Goal: Information Seeking & Learning: Learn about a topic

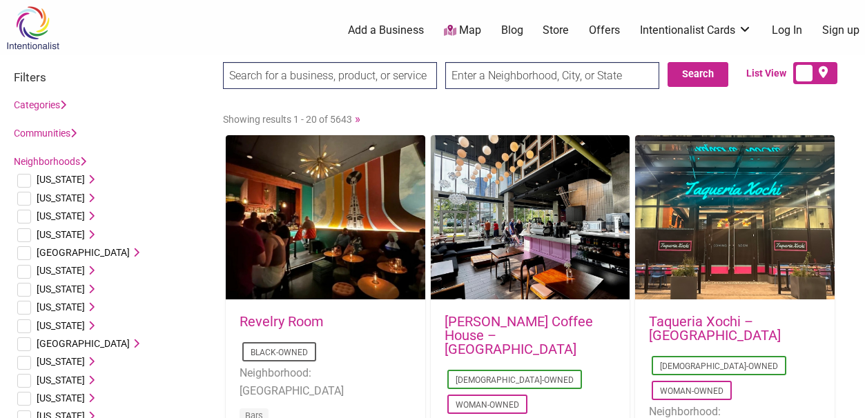
click at [71, 163] on link "Neighborhoods" at bounding box center [50, 161] width 72 height 11
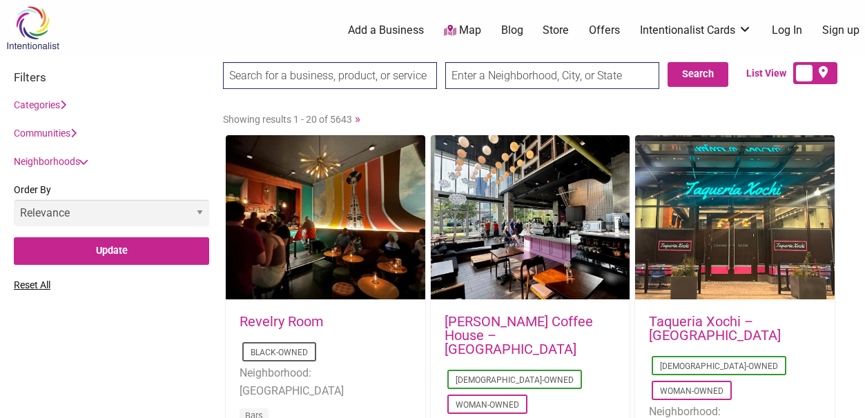
click at [83, 164] on icon at bounding box center [84, 162] width 10 height 6
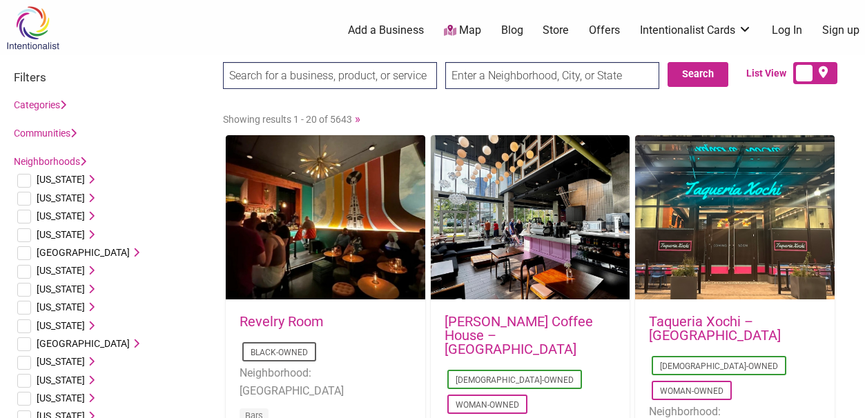
click at [79, 135] on div "Communities Disability-Owned Family-Owned LGBTQ-Owned Minority-Owned Asian-Owne…" at bounding box center [111, 133] width 195 height 17
click at [77, 132] on icon at bounding box center [73, 133] width 6 height 10
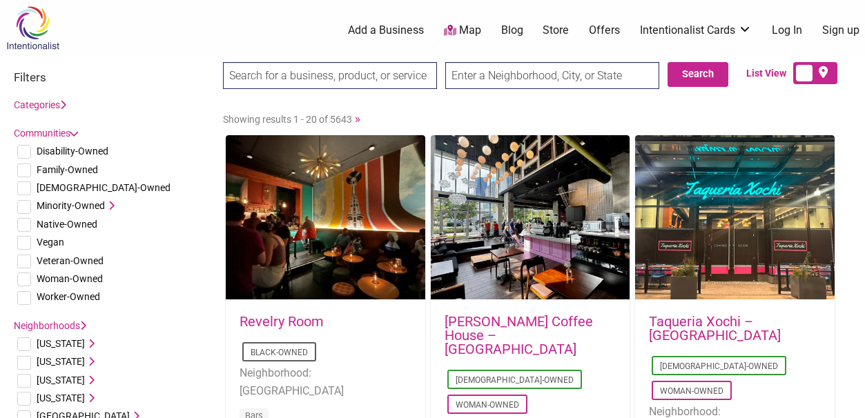
click at [77, 132] on icon at bounding box center [74, 133] width 10 height 6
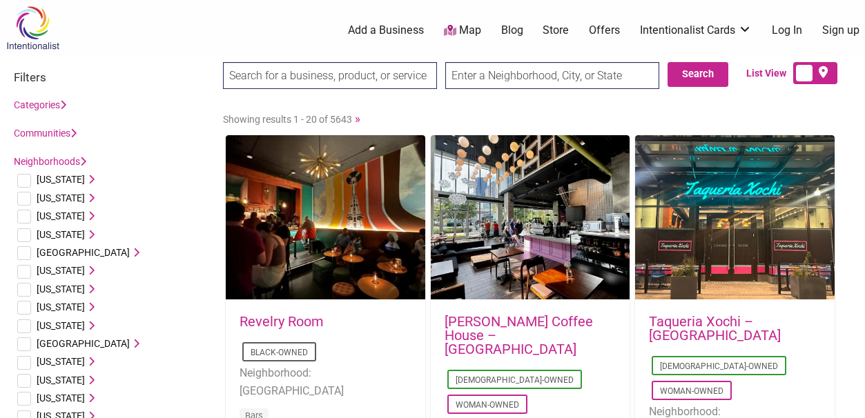
click at [498, 76] on input "text" at bounding box center [552, 75] width 214 height 27
type input "wallingford, seattle"
click at [223, 62] on input "Search" at bounding box center [249, 76] width 53 height 28
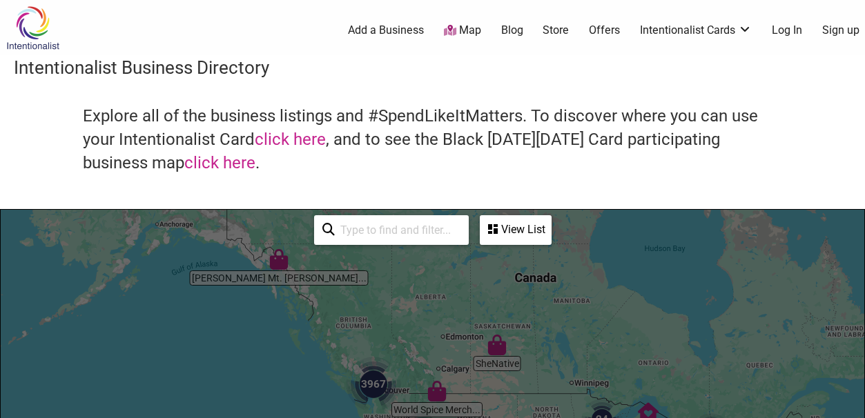
scroll to position [207, 0]
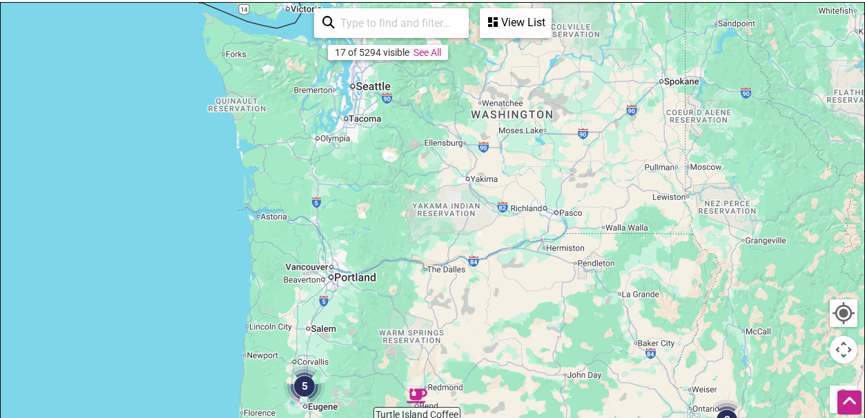
drag, startPoint x: 451, startPoint y: 75, endPoint x: 415, endPoint y: 442, distance: 368.8
click at [415, 211] on html "× Menu 0 Add a Business Map Blog Store Offers Intentionalist Cards Buy Black Ca…" at bounding box center [432, 2] width 865 height 418
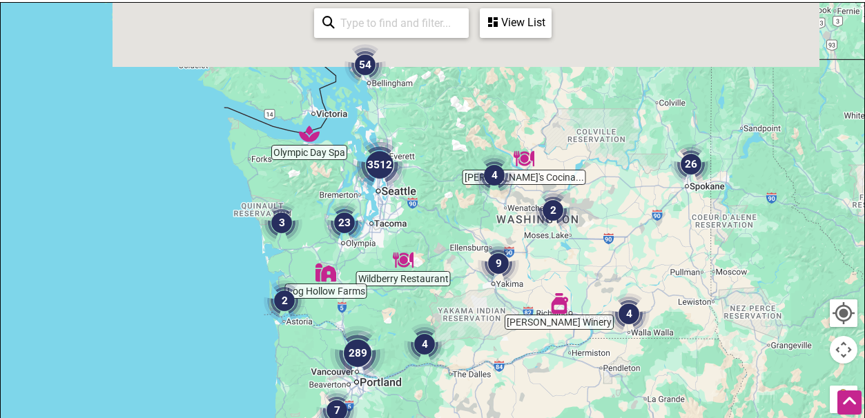
drag, startPoint x: 431, startPoint y: 138, endPoint x: 451, endPoint y: 205, distance: 69.7
click at [451, 205] on div at bounding box center [432, 271] width 863 height 537
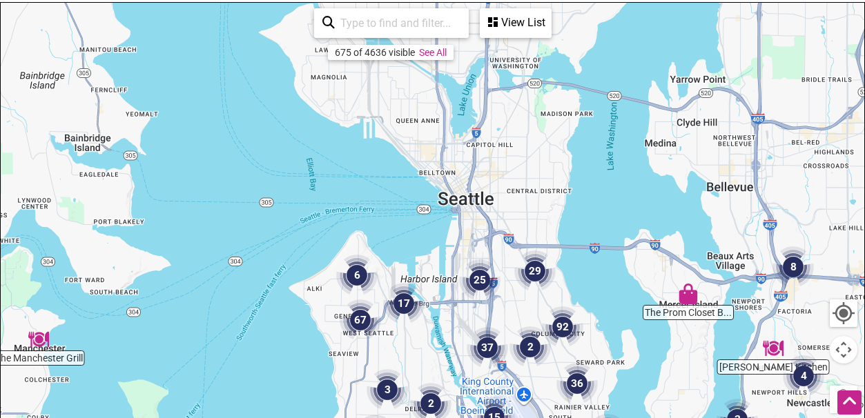
drag, startPoint x: 533, startPoint y: 129, endPoint x: 520, endPoint y: 405, distance: 276.3
click at [520, 413] on div "To navigate, press the arrow keys." at bounding box center [432, 271] width 863 height 537
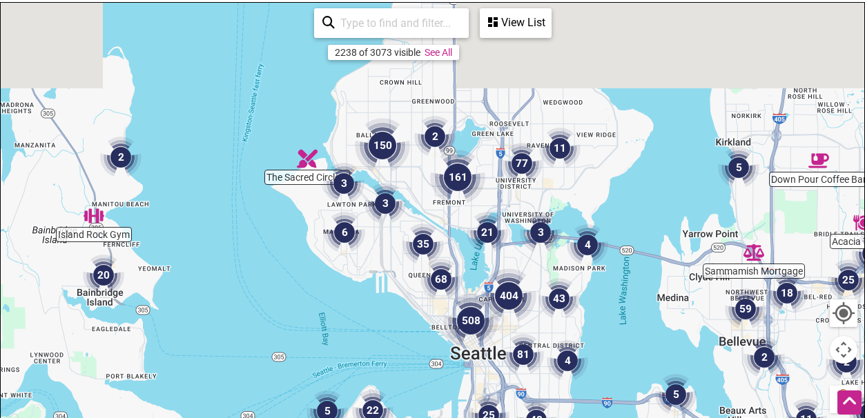
drag, startPoint x: 522, startPoint y: 197, endPoint x: 535, endPoint y: 376, distance: 179.3
click at [535, 376] on img "81" at bounding box center [523, 354] width 52 height 52
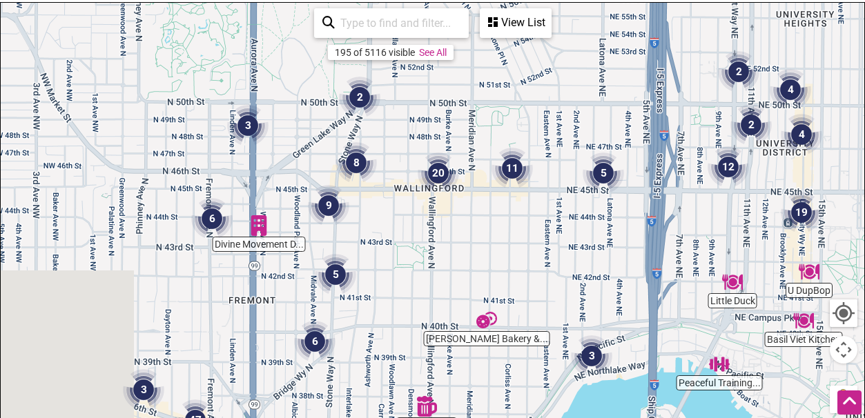
drag, startPoint x: 351, startPoint y: 188, endPoint x: 507, endPoint y: 266, distance: 174.1
click at [507, 266] on div "To navigate, press the arrow keys." at bounding box center [432, 271] width 863 height 537
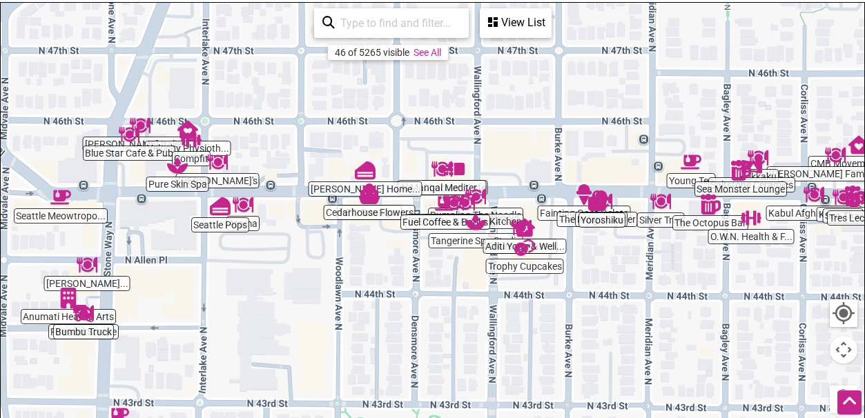
click at [384, 14] on input "search" at bounding box center [398, 23] width 126 height 27
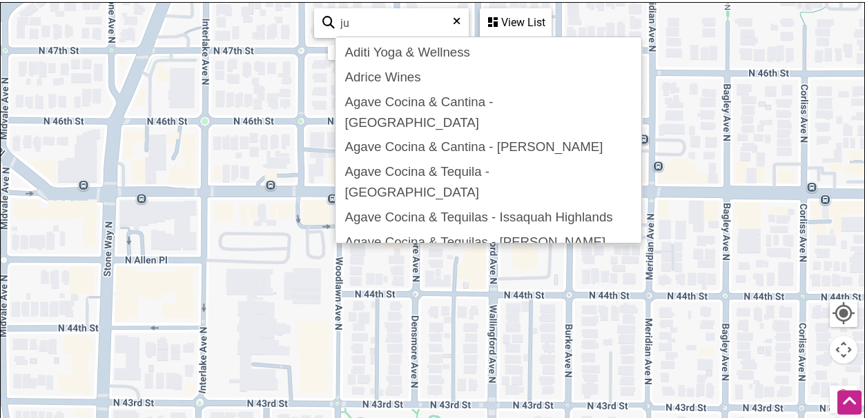
type input "j"
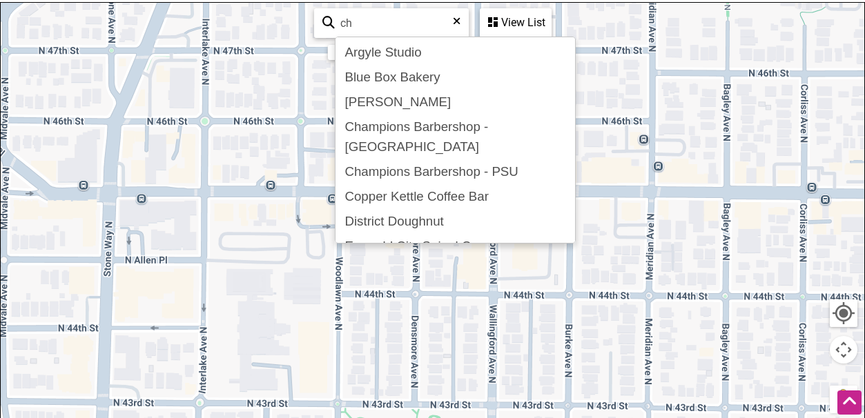
type input "c"
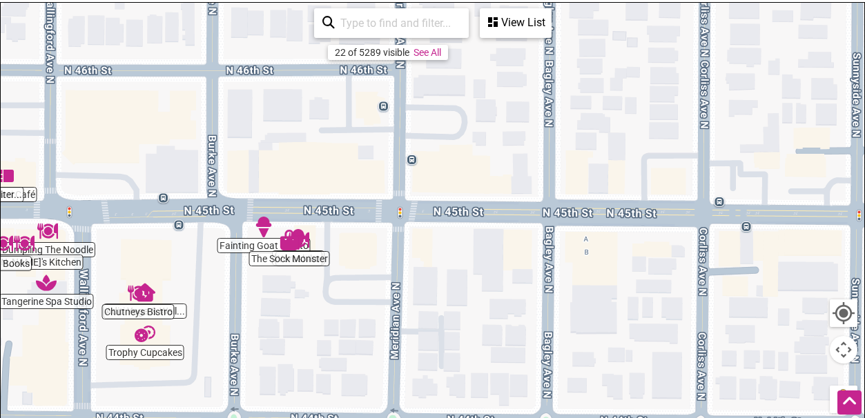
drag, startPoint x: 754, startPoint y: 189, endPoint x: 216, endPoint y: 269, distance: 543.5
click at [216, 269] on div "To navigate, press the arrow keys." at bounding box center [432, 271] width 863 height 537
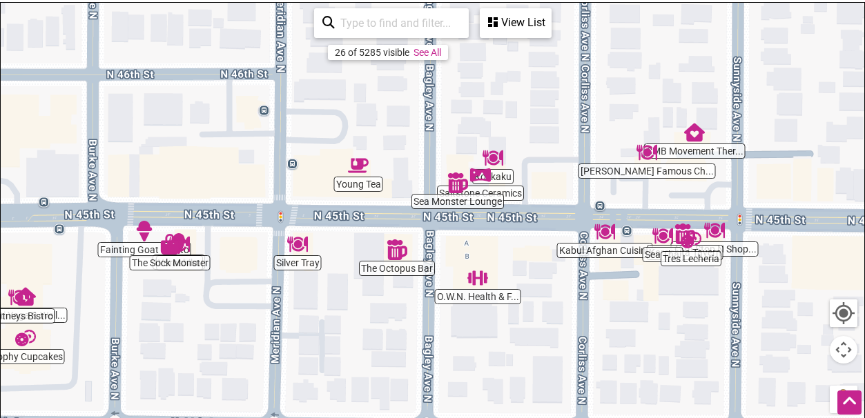
drag, startPoint x: 738, startPoint y: 292, endPoint x: 617, endPoint y: 296, distance: 120.8
click at [617, 296] on div "To navigate, press the arrow keys." at bounding box center [432, 271] width 863 height 537
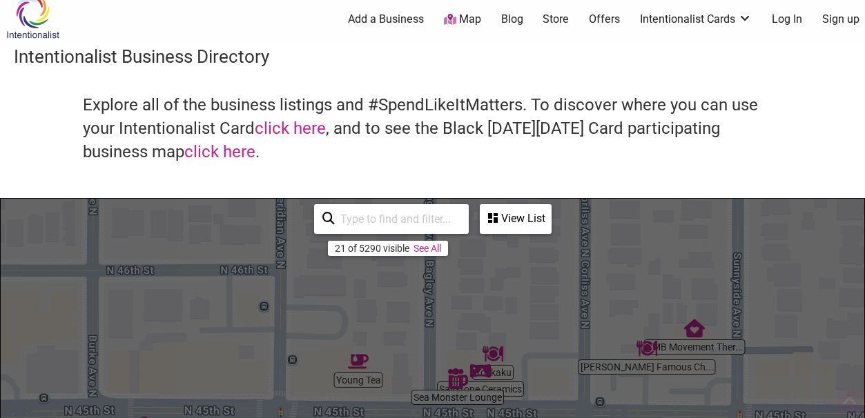
scroll to position [0, 0]
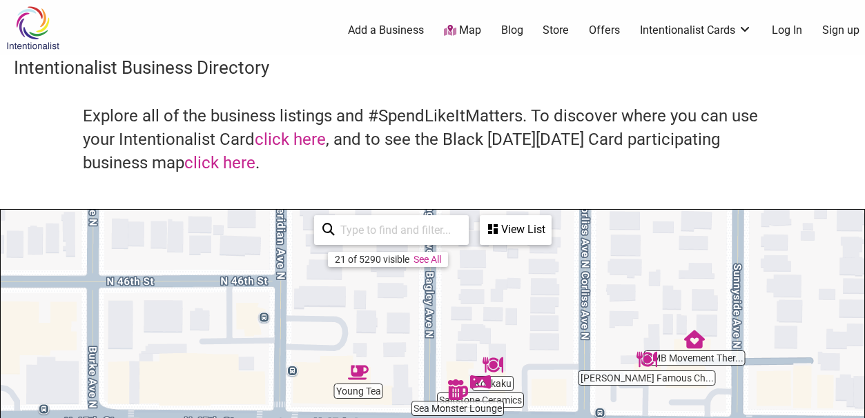
click at [15, 23] on img at bounding box center [33, 28] width 66 height 45
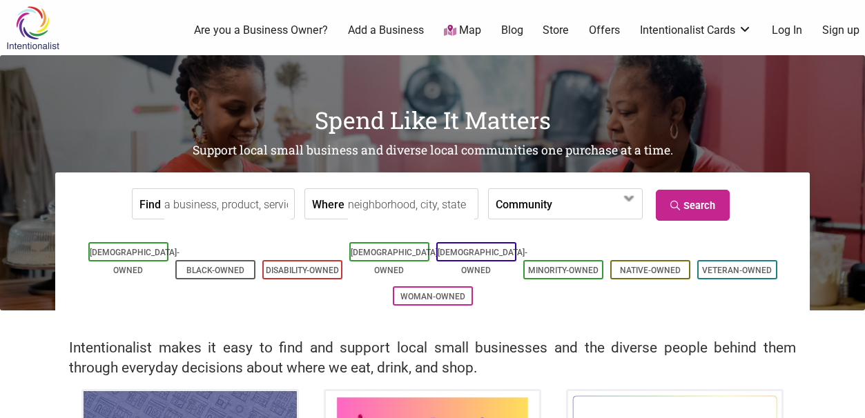
click at [245, 211] on input "Find" at bounding box center [227, 204] width 126 height 31
click at [248, 204] on input "Find" at bounding box center [227, 204] width 126 height 31
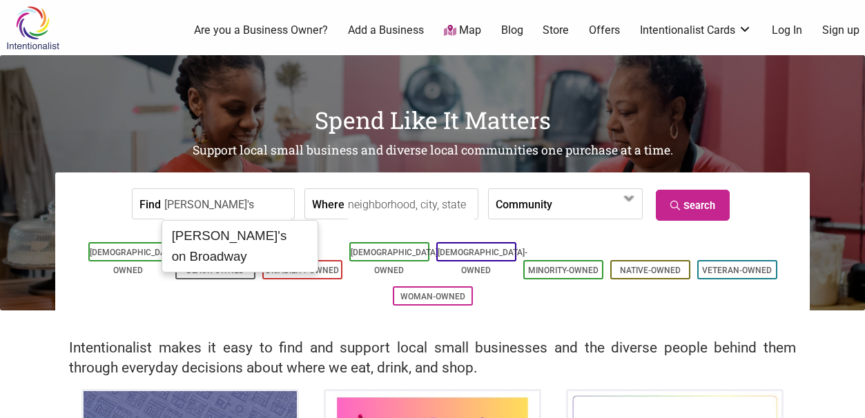
type input "[PERSON_NAME]'s"
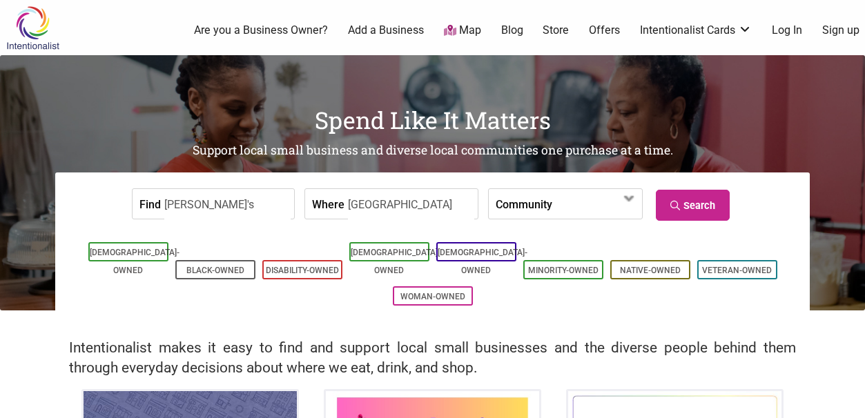
type input "seattle"
click at [669, 213] on link "Search" at bounding box center [693, 205] width 74 height 31
drag, startPoint x: 206, startPoint y: 210, endPoint x: 45, endPoint y: 203, distance: 161.7
click at [45, 203] on div "Spend Like It Matters Support local small business and diverse local communitie…" at bounding box center [432, 182] width 865 height 255
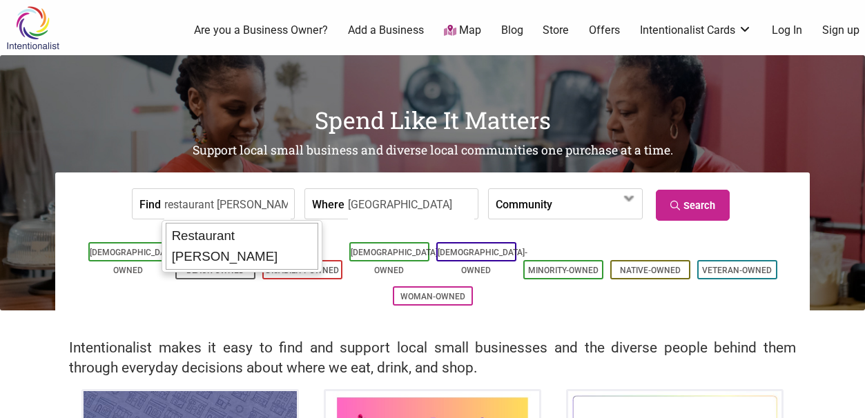
click at [227, 234] on div "Restaurant [PERSON_NAME]" at bounding box center [242, 246] width 153 height 47
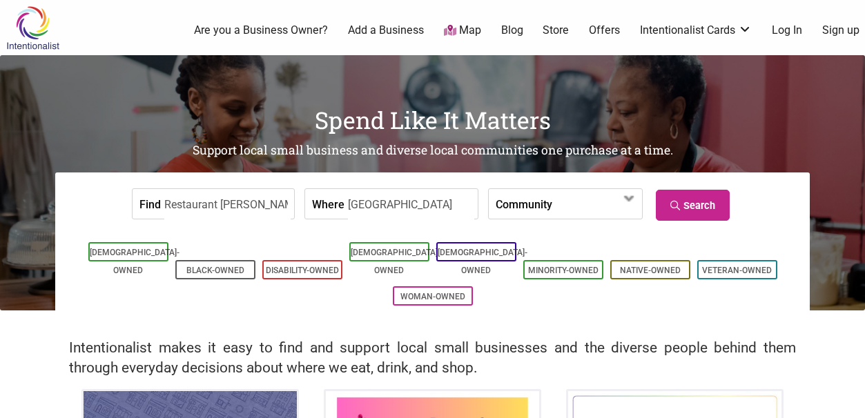
type input "Restaurant [PERSON_NAME]"
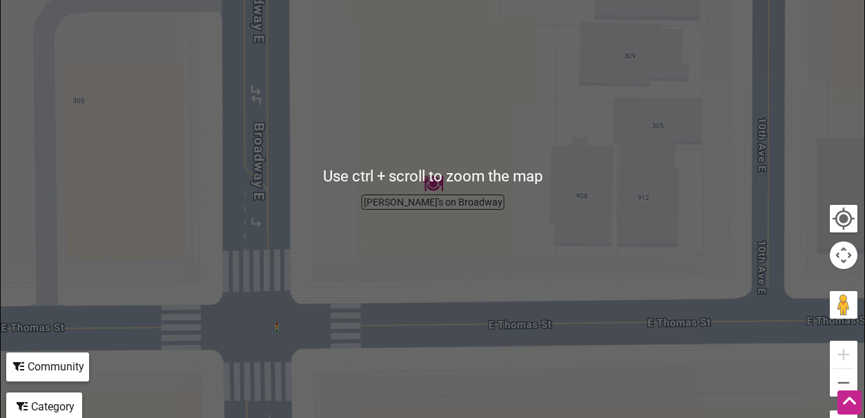
scroll to position [278, 0]
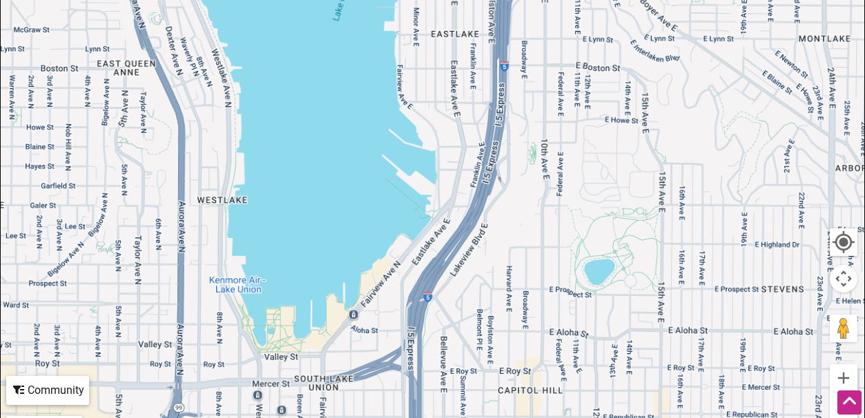
drag, startPoint x: 581, startPoint y: 124, endPoint x: 584, endPoint y: 388, distance: 264.3
click at [584, 388] on div at bounding box center [432, 200] width 863 height 537
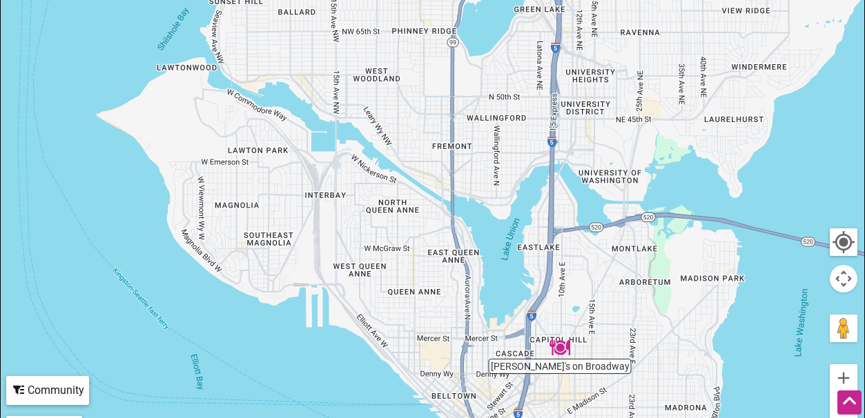
drag, startPoint x: 609, startPoint y: 155, endPoint x: 597, endPoint y: 240, distance: 86.4
click at [597, 240] on div at bounding box center [432, 200] width 863 height 537
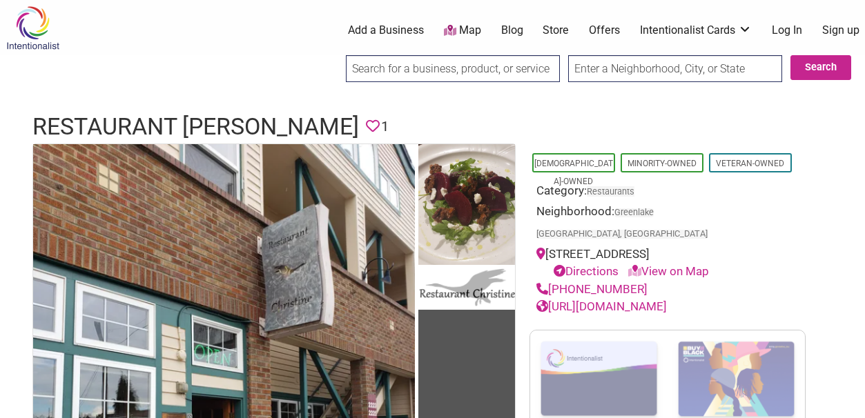
click at [470, 70] on input "search" at bounding box center [453, 68] width 214 height 27
type input "lunch"
type input "wallingford"
click at [830, 75] on button "Search" at bounding box center [820, 67] width 61 height 25
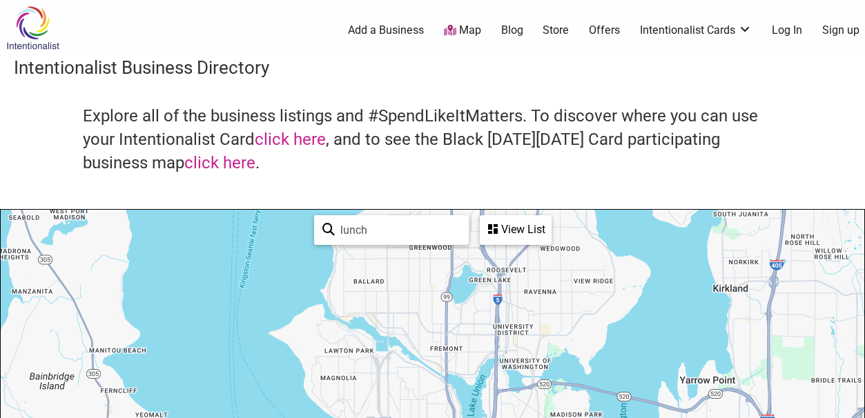
drag, startPoint x: 268, startPoint y: 347, endPoint x: 513, endPoint y: 329, distance: 246.3
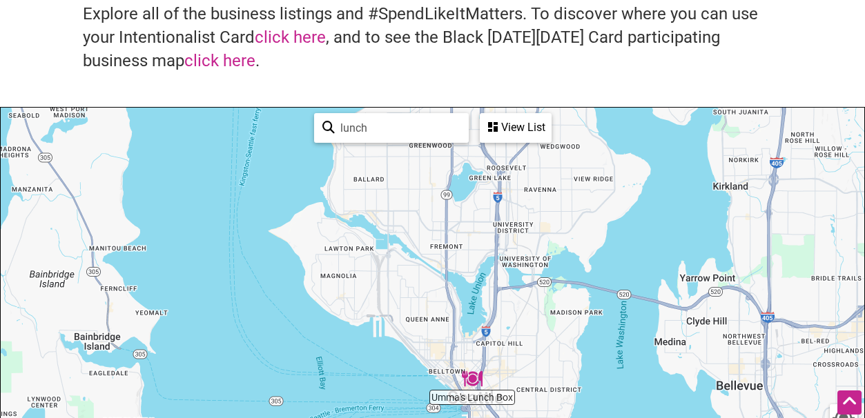
scroll to position [94, 0]
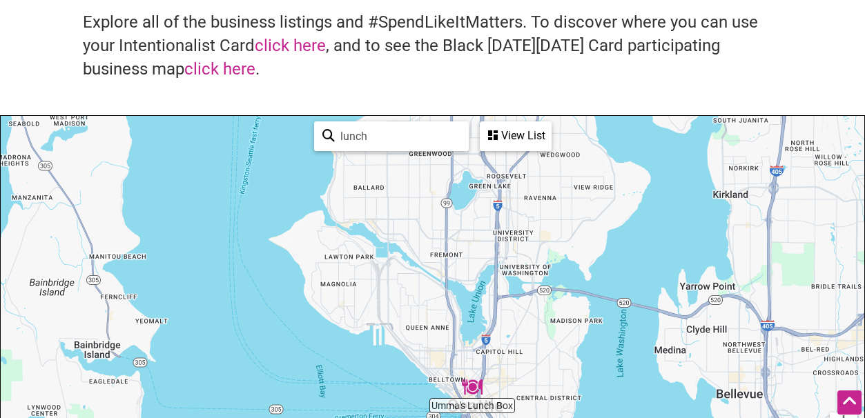
click at [360, 126] on input "lunch" at bounding box center [398, 136] width 126 height 27
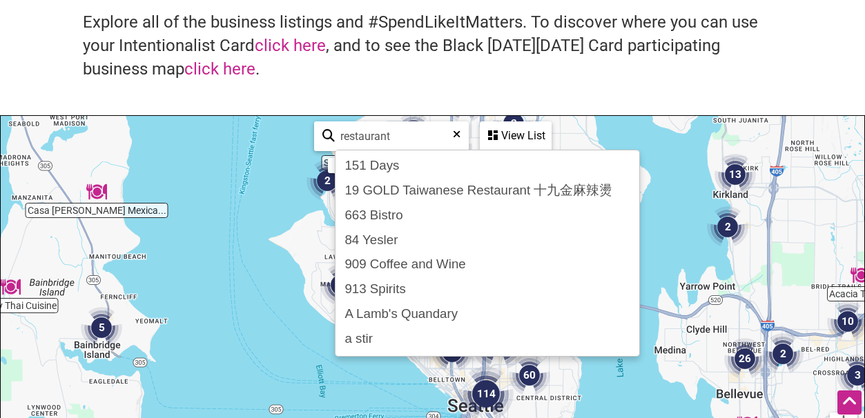
type input "restaurant"
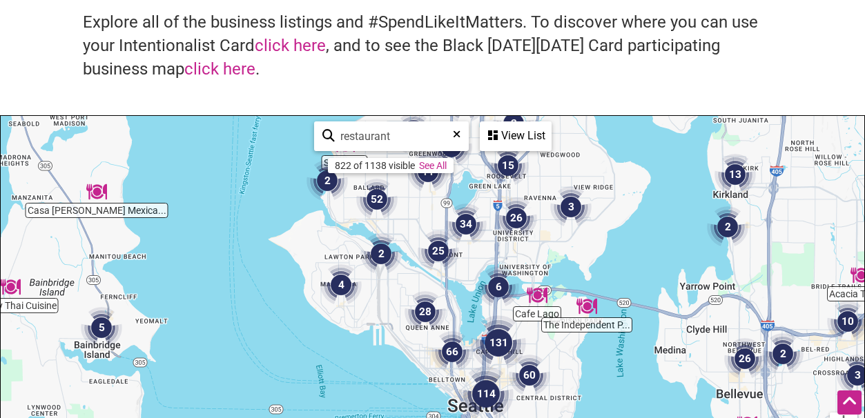
click at [693, 242] on div at bounding box center [432, 384] width 863 height 537
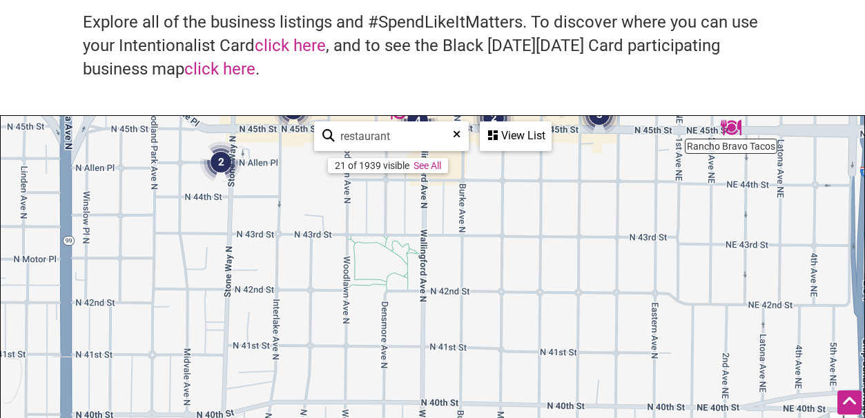
click at [726, 242] on div at bounding box center [432, 384] width 863 height 537
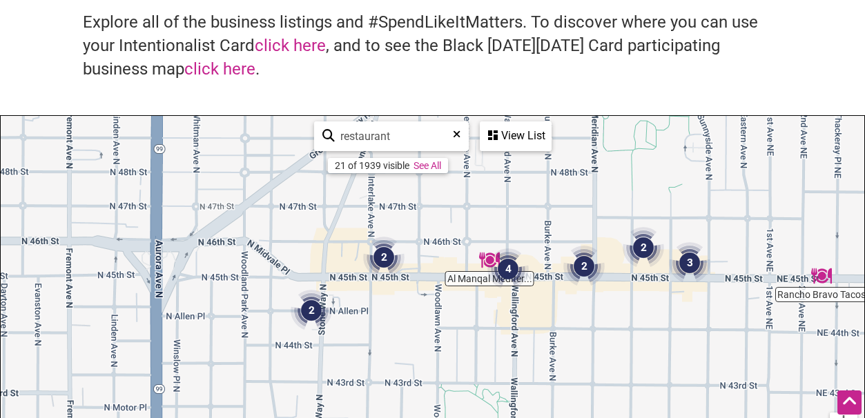
drag, startPoint x: 502, startPoint y: 242, endPoint x: 592, endPoint y: 393, distance: 176.1
click at [592, 393] on div at bounding box center [432, 384] width 863 height 537
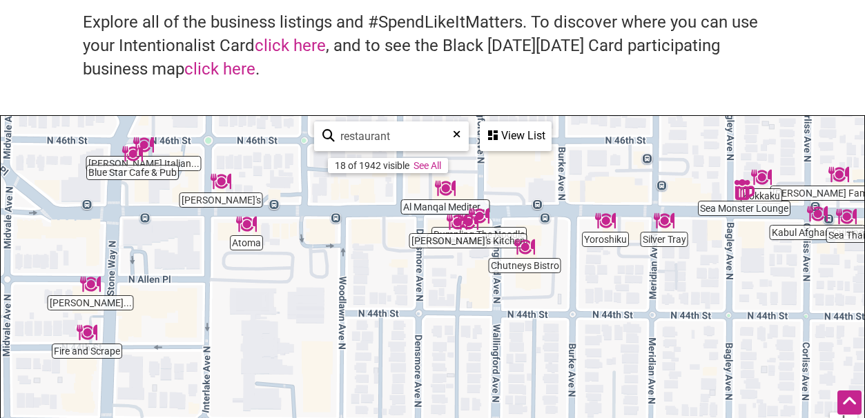
click at [718, 165] on div at bounding box center [432, 384] width 863 height 537
click at [167, 286] on div at bounding box center [432, 384] width 863 height 537
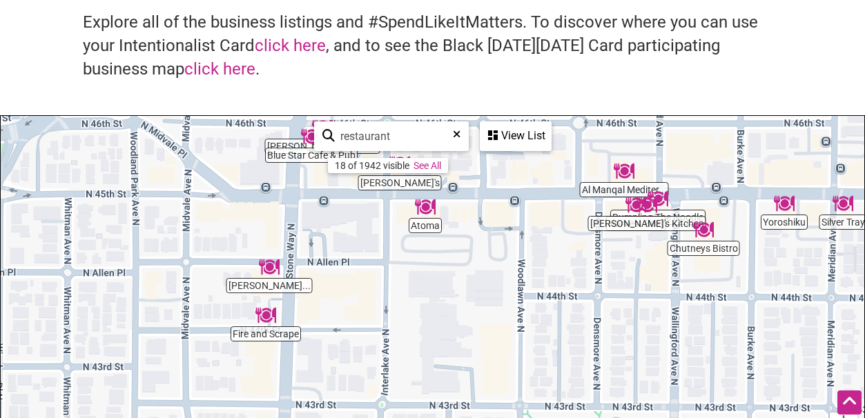
drag, startPoint x: 182, startPoint y: 273, endPoint x: 364, endPoint y: 247, distance: 183.3
click at [364, 247] on div at bounding box center [432, 384] width 863 height 537
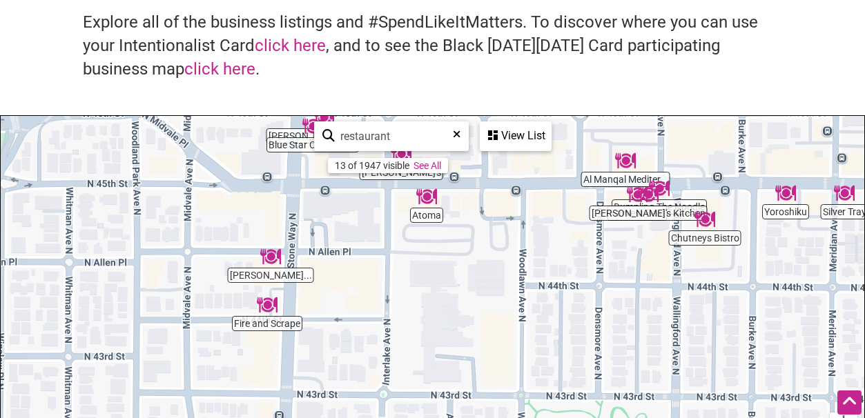
click at [270, 311] on img "Fire and Scrape" at bounding box center [267, 305] width 32 height 32
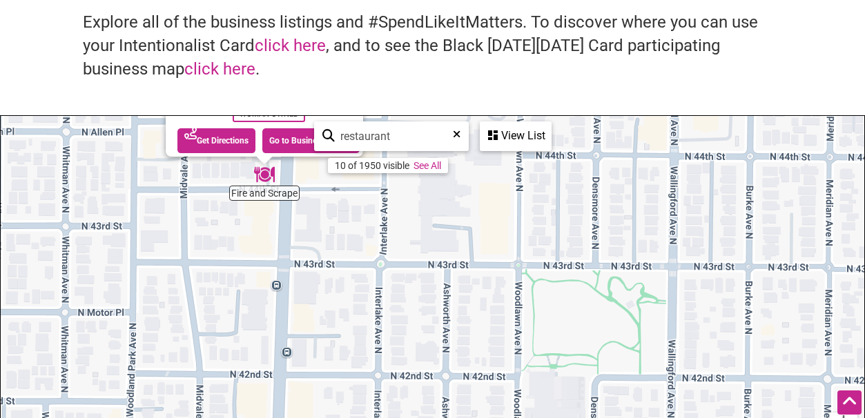
drag, startPoint x: 691, startPoint y: 344, endPoint x: 521, endPoint y: 143, distance: 263.5
click at [521, 143] on div "Fire and Scrape [PERSON_NAME]... [PERSON_NAME] Italian... Blue Star Cafe & Pub …" at bounding box center [432, 384] width 863 height 537
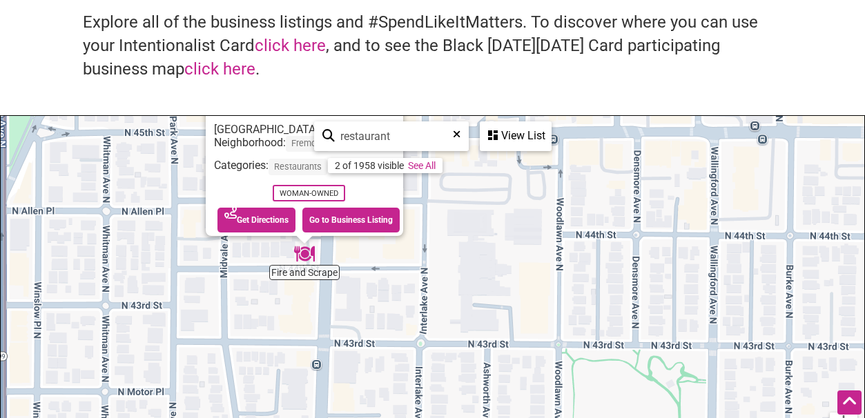
drag, startPoint x: 569, startPoint y: 340, endPoint x: 609, endPoint y: 252, distance: 96.6
click at [609, 252] on div "To navigate, press the arrow keys. Fire and Scrape [GEOGRAPHIC_DATA] Neighborho…" at bounding box center [432, 384] width 863 height 537
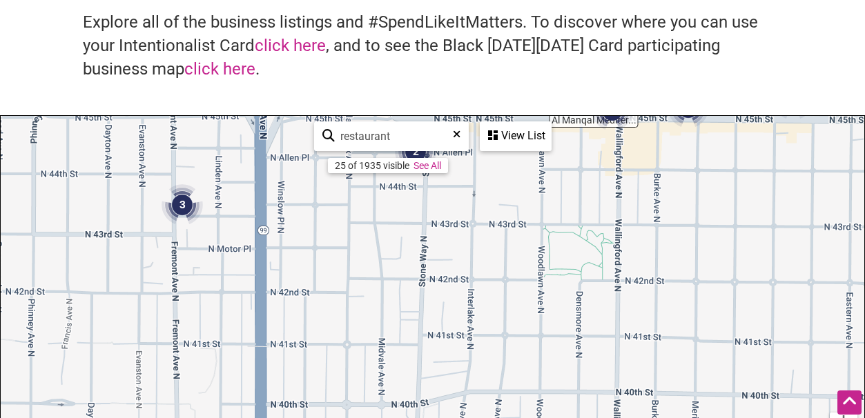
drag, startPoint x: 678, startPoint y: 370, endPoint x: 647, endPoint y: 190, distance: 182.0
click at [649, 172] on div "To navigate, press the arrow keys." at bounding box center [432, 384] width 863 height 537
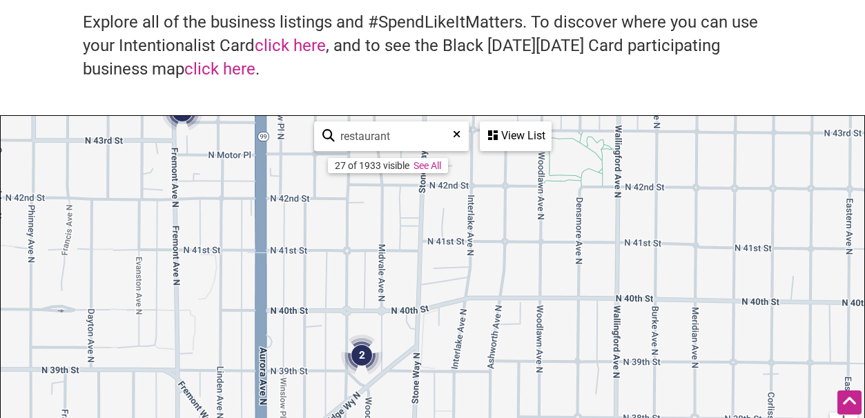
drag, startPoint x: 643, startPoint y: 333, endPoint x: 645, endPoint y: 194, distance: 139.4
click at [645, 194] on div "To navigate, press the arrow keys." at bounding box center [432, 384] width 863 height 537
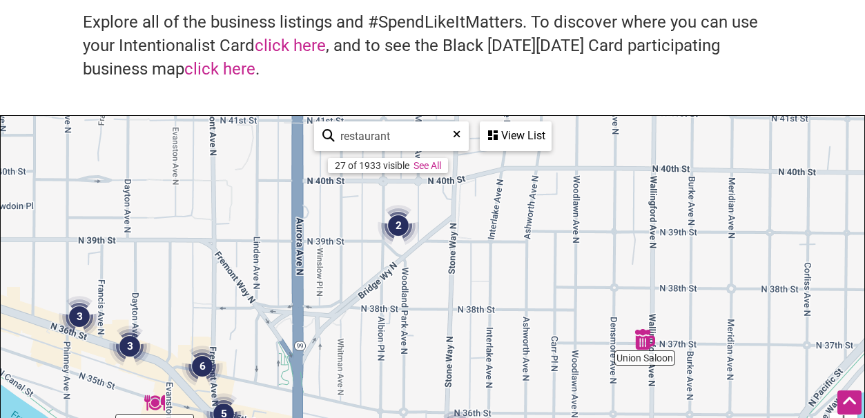
drag, startPoint x: 642, startPoint y: 316, endPoint x: 707, endPoint y: 278, distance: 75.2
click at [707, 278] on div "To navigate, press the arrow keys." at bounding box center [432, 384] width 863 height 537
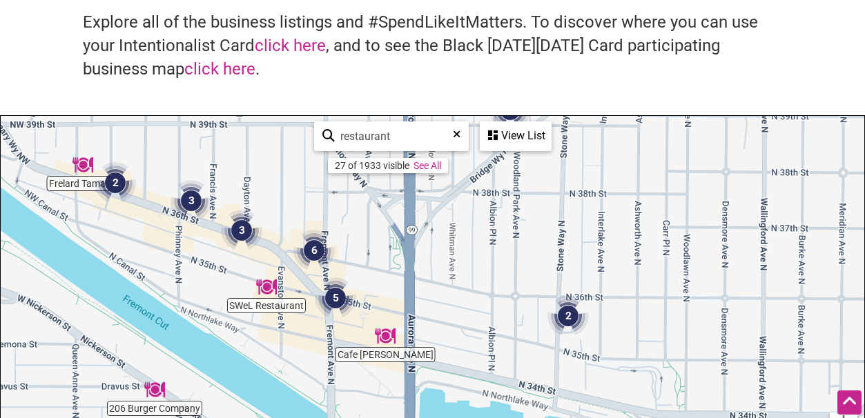
drag, startPoint x: 821, startPoint y: 331, endPoint x: 610, endPoint y: 156, distance: 274.0
click at [610, 156] on div "To navigate, press the arrow keys." at bounding box center [432, 384] width 863 height 537
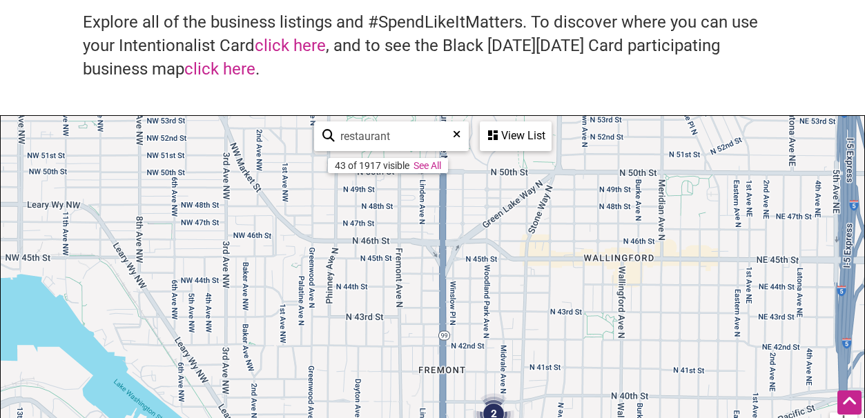
drag, startPoint x: 792, startPoint y: 222, endPoint x: 682, endPoint y: 442, distance: 245.7
click at [682, 324] on html "× Menu 0 Add a Business Map Blog Store Offers Intentionalist Cards Buy Black Ca…" at bounding box center [432, 115] width 865 height 418
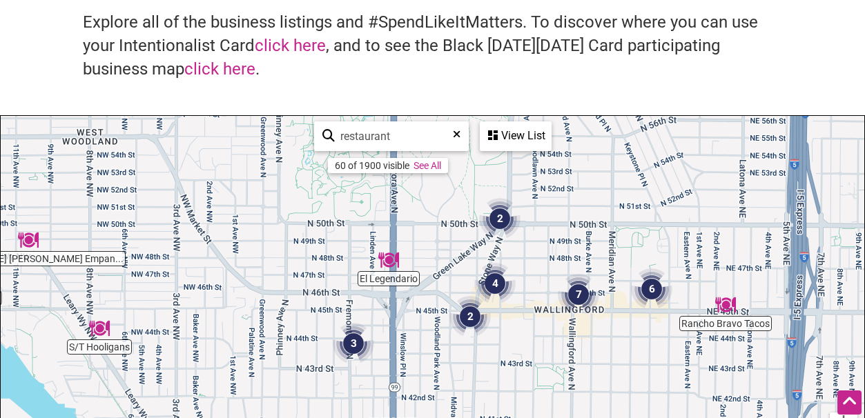
drag, startPoint x: 734, startPoint y: 246, endPoint x: 687, endPoint y: 302, distance: 72.5
click at [687, 302] on div "To navigate, press the arrow keys." at bounding box center [432, 384] width 863 height 537
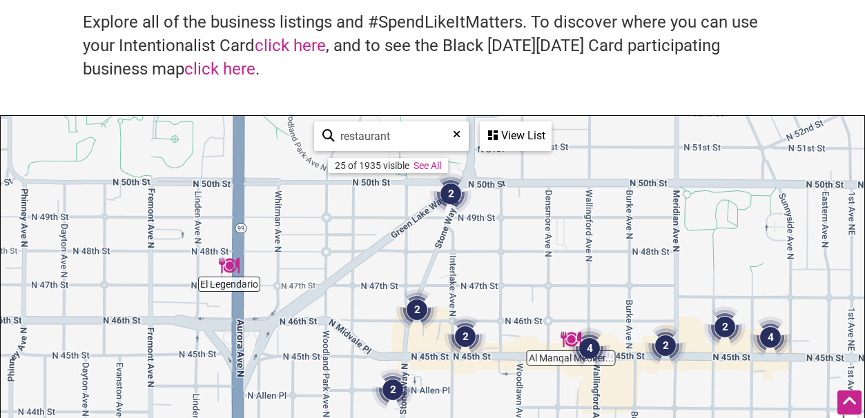
drag, startPoint x: 500, startPoint y: 269, endPoint x: 562, endPoint y: 369, distance: 117.8
click at [562, 369] on div "To navigate, press the arrow keys." at bounding box center [432, 384] width 863 height 537
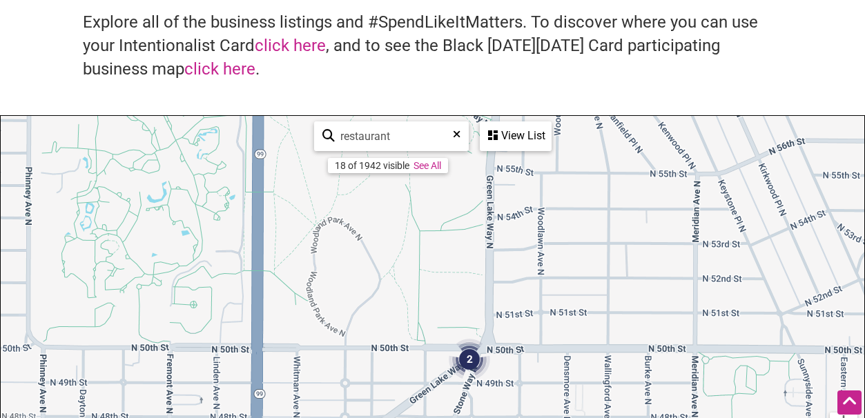
drag, startPoint x: 817, startPoint y: 308, endPoint x: 643, endPoint y: 368, distance: 183.7
click at [643, 368] on div "To navigate, press the arrow keys." at bounding box center [432, 384] width 863 height 537
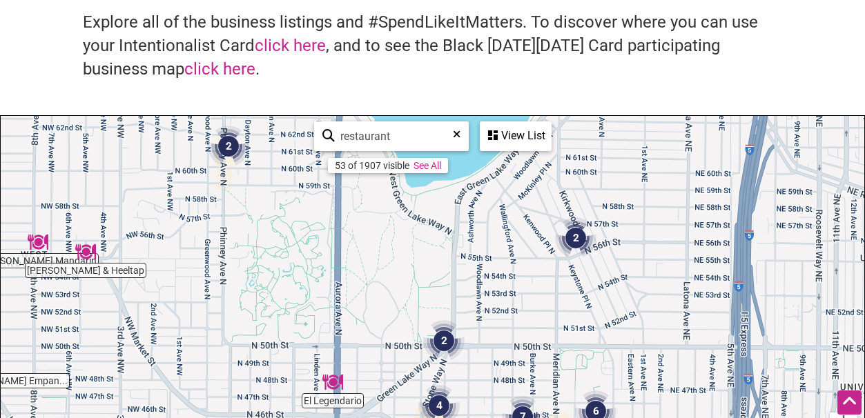
drag, startPoint x: 771, startPoint y: 278, endPoint x: 638, endPoint y: 313, distance: 137.6
click at [639, 313] on div "To navigate, press the arrow keys." at bounding box center [432, 384] width 863 height 537
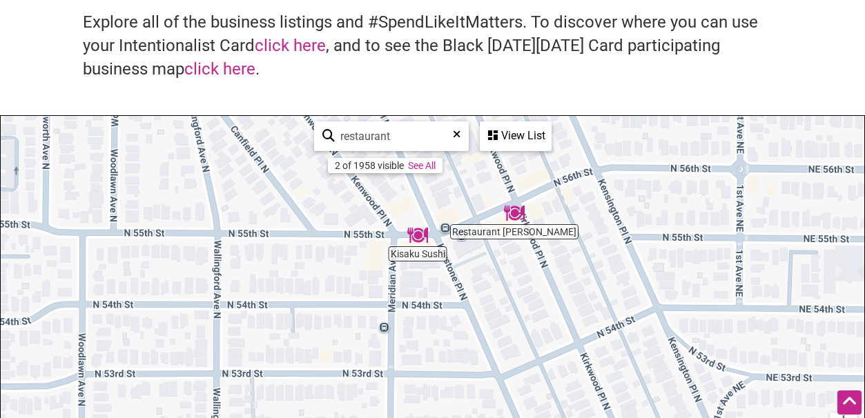
drag, startPoint x: 593, startPoint y: 268, endPoint x: 591, endPoint y: 341, distance: 72.5
click at [591, 341] on div "To navigate, press the arrow keys." at bounding box center [432, 384] width 863 height 537
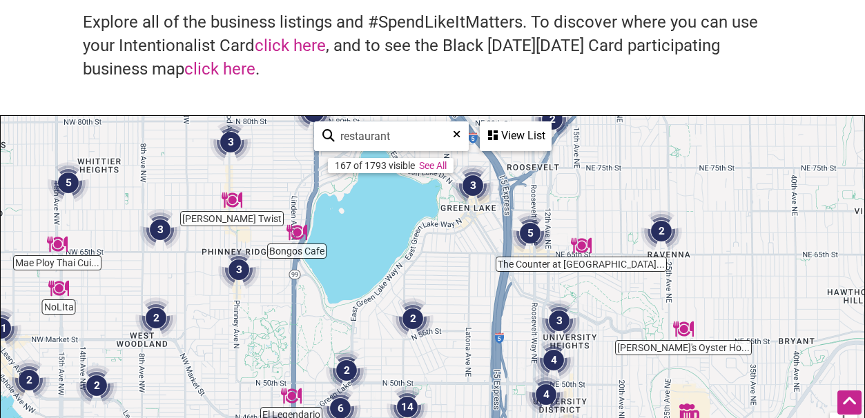
drag, startPoint x: 627, startPoint y: 380, endPoint x: 460, endPoint y: 385, distance: 166.4
click at [460, 386] on div "To navigate, press the arrow keys." at bounding box center [432, 384] width 863 height 537
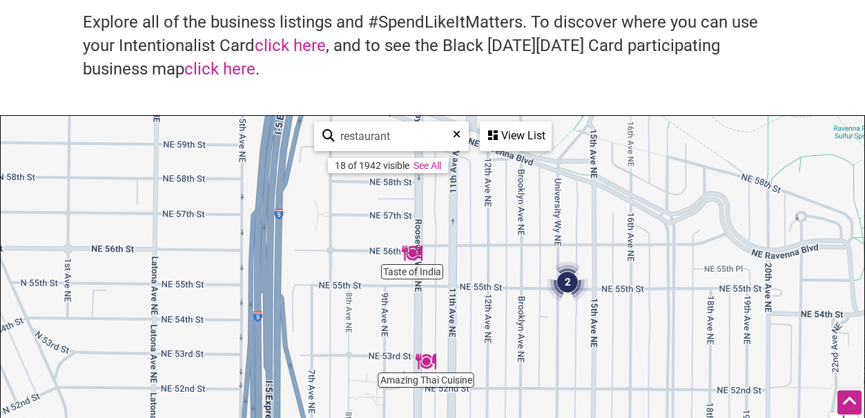
drag, startPoint x: 578, startPoint y: 262, endPoint x: 627, endPoint y: 400, distance: 146.0
click at [627, 400] on div "To navigate, press the arrow keys." at bounding box center [432, 384] width 863 height 537
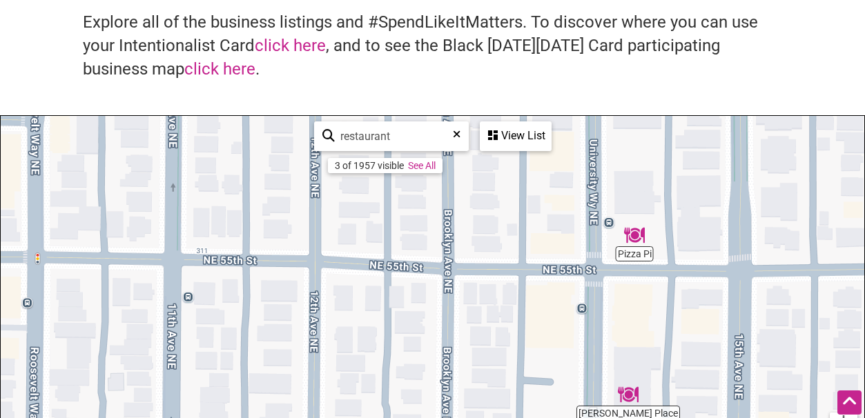
drag, startPoint x: 584, startPoint y: 352, endPoint x: 564, endPoint y: 423, distance: 73.7
click at [564, 324] on html "× Menu 0 Add a Business Map Blog Store Offers Intentionalist Cards Buy Black Ca…" at bounding box center [432, 115] width 865 height 418
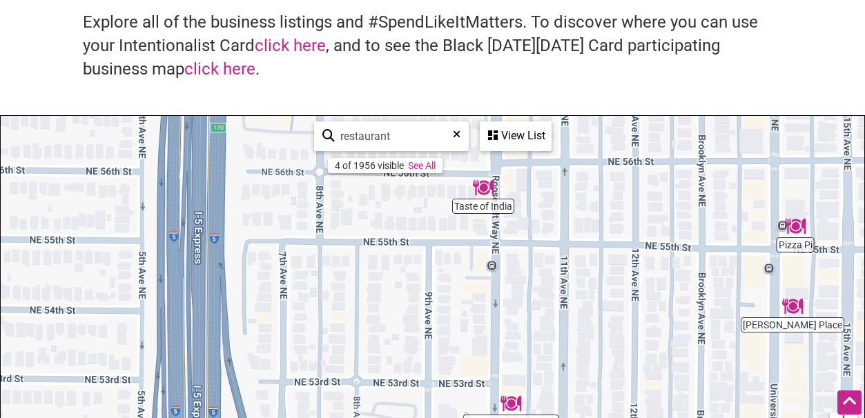
drag, startPoint x: 400, startPoint y: 376, endPoint x: 600, endPoint y: 313, distance: 209.3
click at [600, 313] on div "To navigate, press the arrow keys." at bounding box center [432, 384] width 863 height 537
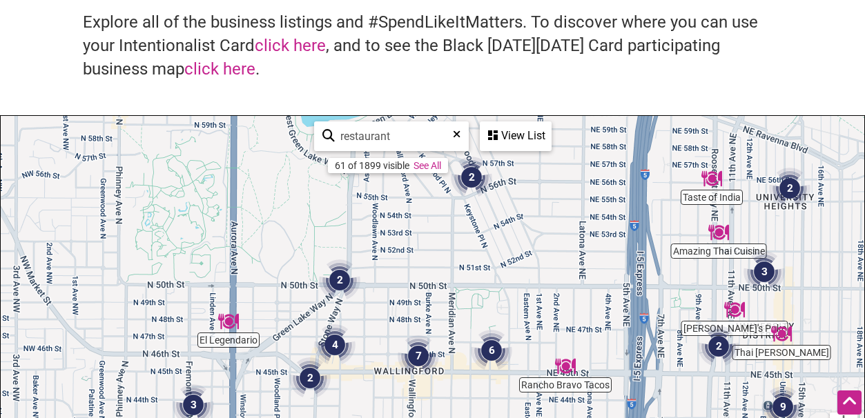
drag, startPoint x: 484, startPoint y: 361, endPoint x: 633, endPoint y: 257, distance: 181.5
click at [633, 257] on div "To navigate, press the arrow keys." at bounding box center [432, 384] width 863 height 537
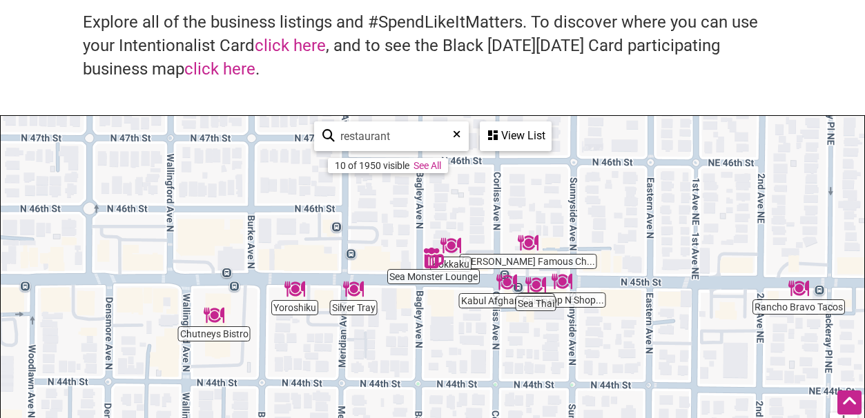
drag, startPoint x: 517, startPoint y: 357, endPoint x: 703, endPoint y: 216, distance: 233.9
click at [703, 216] on div "To navigate, press the arrow keys." at bounding box center [432, 384] width 863 height 537
